Goal: Navigation & Orientation: Find specific page/section

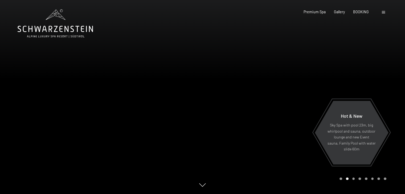
click at [59, 27] on icon at bounding box center [55, 23] width 75 height 28
click at [385, 13] on div at bounding box center [384, 11] width 5 height 5
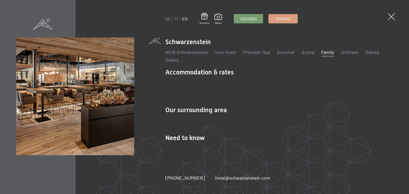
click at [334, 55] on link "Family" at bounding box center [327, 52] width 13 height 6
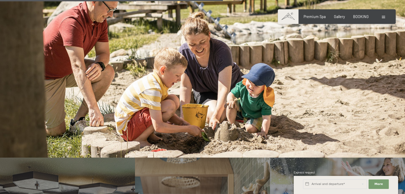
scroll to position [2022, 0]
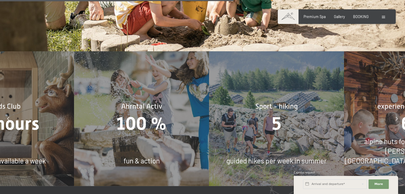
drag, startPoint x: 197, startPoint y: 130, endPoint x: 144, endPoint y: 128, distance: 53.0
click at [161, 129] on div "100 %" at bounding box center [141, 123] width 135 height 25
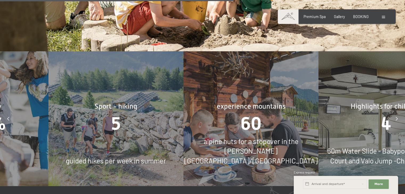
drag, startPoint x: 313, startPoint y: 144, endPoint x: 179, endPoint y: 140, distance: 134.2
click at [183, 140] on div "experience mountains 60 alpine huts for a stopover in the [PERSON_NAME][GEOGRAP…" at bounding box center [250, 118] width 135 height 135
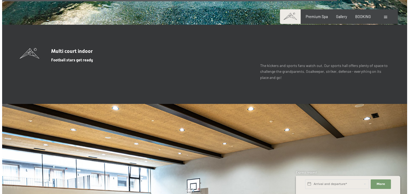
scroll to position [0, 0]
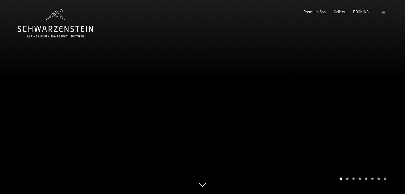
click at [382, 14] on div at bounding box center [384, 11] width 5 height 5
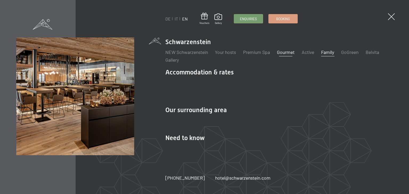
click at [283, 53] on link "Gourmet" at bounding box center [286, 52] width 18 height 6
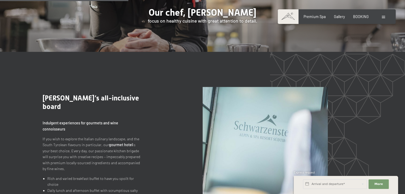
scroll to position [444, 0]
